Goal: Complete application form

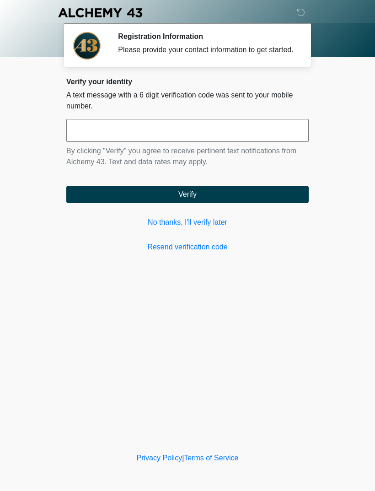
click at [192, 227] on link "No thanks, I'll verify later" at bounding box center [187, 222] width 243 height 11
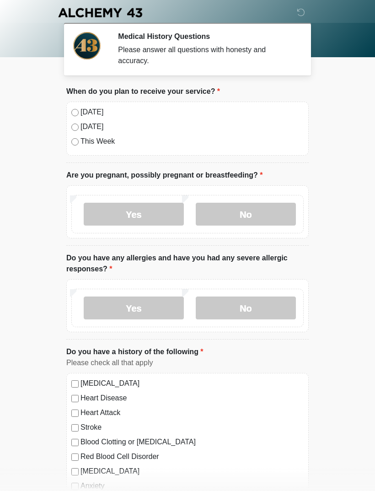
click at [70, 108] on div "[DATE] [DATE] This Week" at bounding box center [187, 129] width 243 height 54
click at [81, 108] on label "[DATE]" at bounding box center [192, 112] width 223 height 11
click at [246, 214] on label "No" at bounding box center [246, 214] width 100 height 23
click at [253, 312] on label "No" at bounding box center [246, 308] width 100 height 23
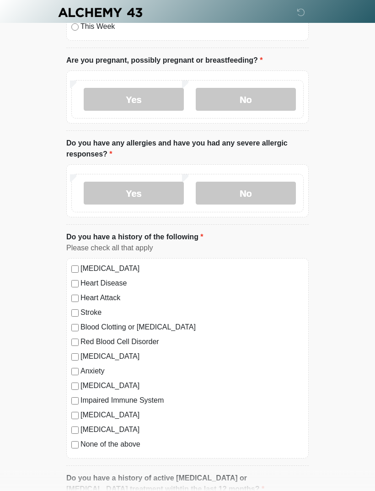
scroll to position [115, 0]
click at [68, 270] on div "[MEDICAL_DATA] Heart Disease Heart Attack Stroke Blood Clotting or [MEDICAL_DAT…" at bounding box center [187, 358] width 243 height 200
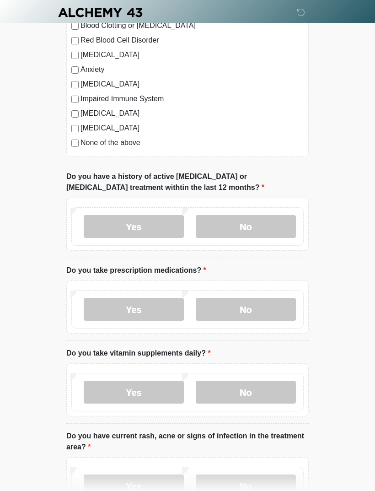
scroll to position [417, 0]
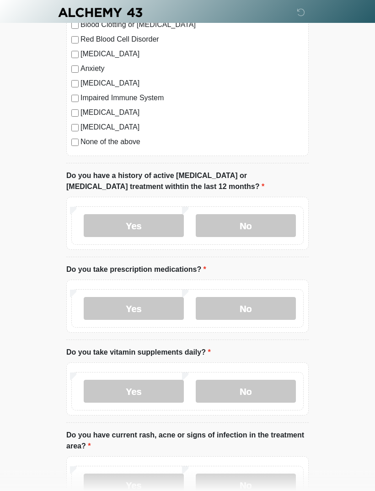
click at [261, 223] on label "No" at bounding box center [246, 226] width 100 height 23
click at [151, 310] on label "Yes" at bounding box center [134, 308] width 100 height 23
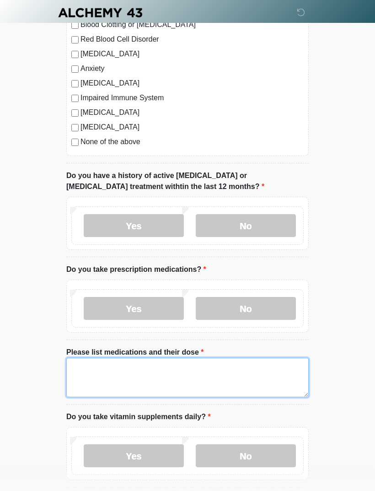
click at [153, 372] on textarea "Please list medications and their dose" at bounding box center [187, 377] width 243 height 39
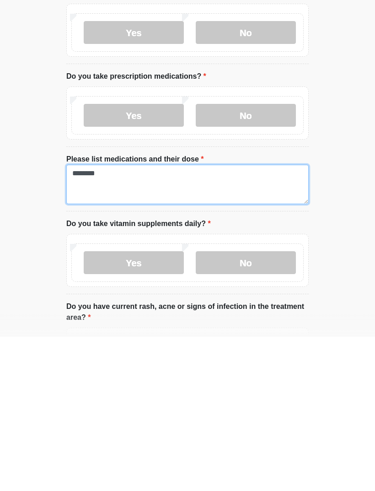
type textarea "********"
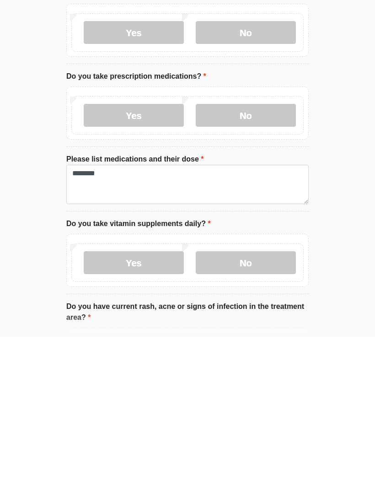
click at [151, 405] on label "Yes" at bounding box center [134, 416] width 100 height 23
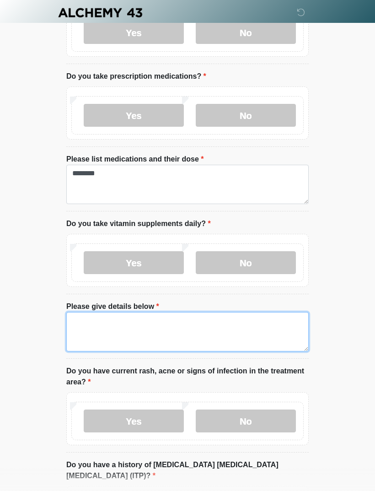
click at [84, 321] on textarea "Please give details below" at bounding box center [187, 331] width 243 height 39
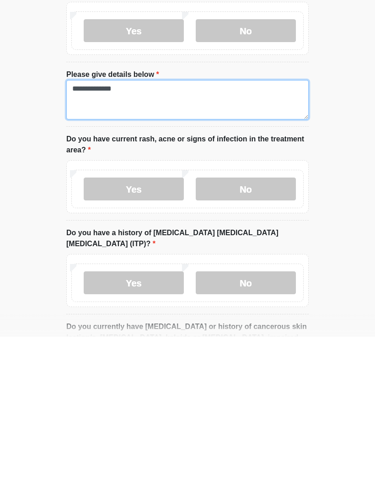
scroll to position [692, 0]
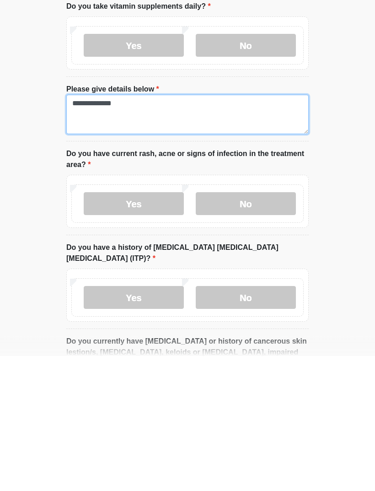
type textarea "**********"
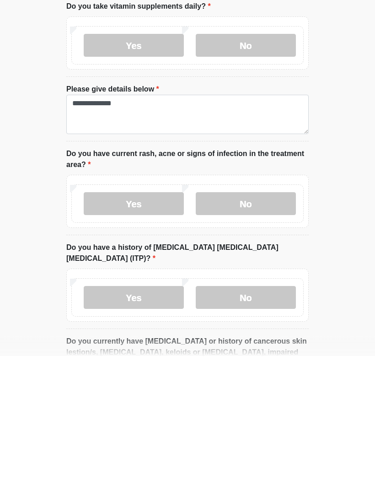
click at [262, 328] on label "No" at bounding box center [246, 339] width 100 height 23
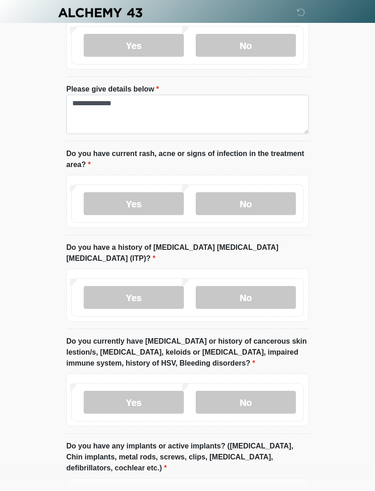
click at [255, 287] on label "No" at bounding box center [246, 297] width 100 height 23
click at [257, 391] on label "No" at bounding box center [246, 402] width 100 height 23
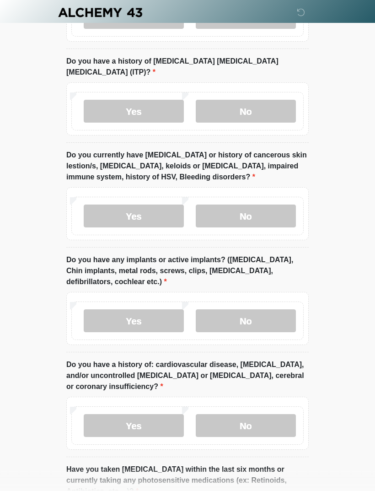
scroll to position [1014, 0]
click at [260, 310] on label "No" at bounding box center [246, 321] width 100 height 23
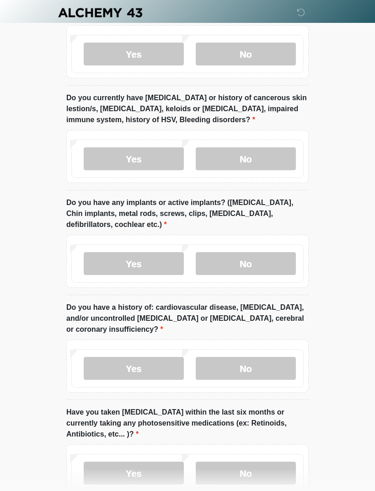
scroll to position [1071, 0]
click at [252, 357] on label "No" at bounding box center [246, 368] width 100 height 23
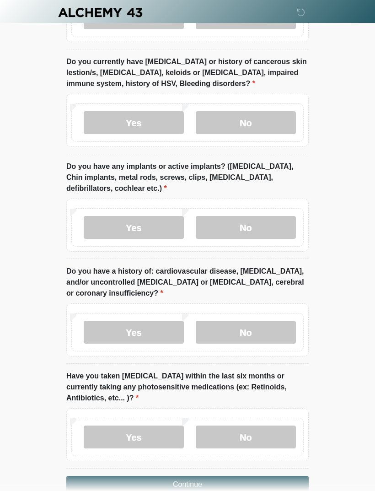
scroll to position [1116, 0]
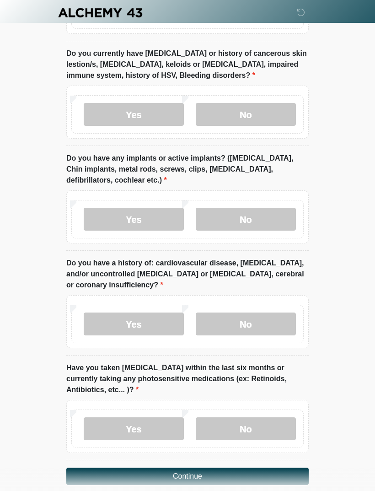
click at [253, 417] on label "No" at bounding box center [246, 428] width 100 height 23
click at [200, 468] on button "Continue" at bounding box center [187, 476] width 243 height 17
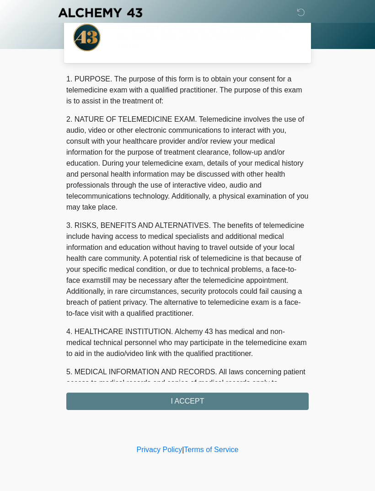
scroll to position [0, 0]
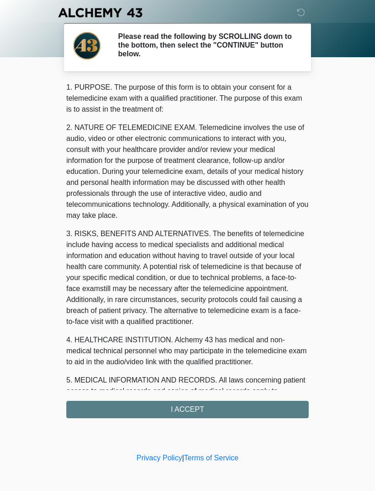
click at [205, 410] on div "1. PURPOSE. The purpose of this form is to obtain your consent for a telemedici…" at bounding box center [187, 250] width 243 height 336
click at [189, 408] on div "1. PURPOSE. The purpose of this form is to obtain your consent for a telemedici…" at bounding box center [187, 250] width 243 height 336
click at [195, 406] on div "1. PURPOSE. The purpose of this form is to obtain your consent for a telemedici…" at bounding box center [187, 250] width 243 height 336
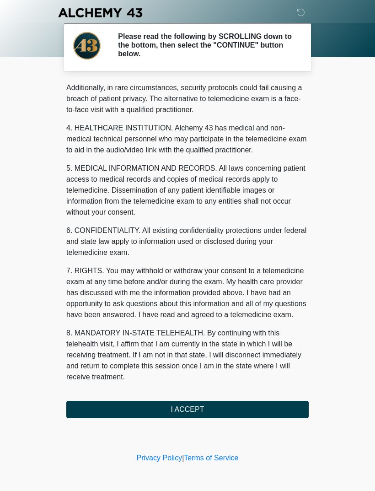
scroll to position [223, 0]
click at [194, 413] on button "I ACCEPT" at bounding box center [187, 409] width 243 height 17
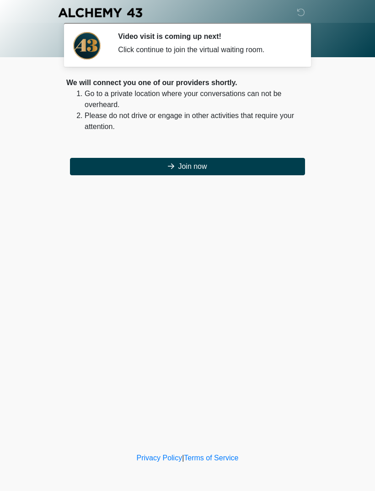
click at [184, 161] on button "Join now" at bounding box center [187, 166] width 235 height 17
